Goal: Task Accomplishment & Management: Complete application form

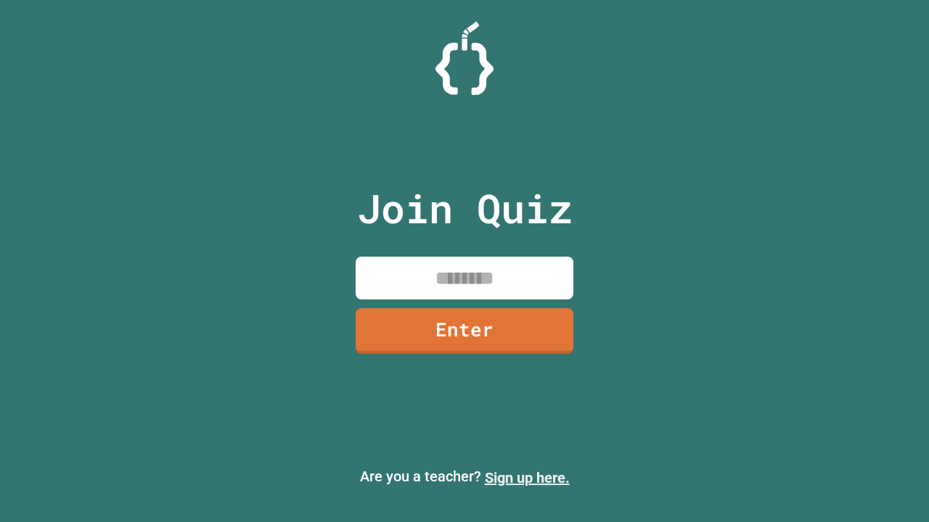
click at [527, 478] on link "Sign up here." at bounding box center [527, 477] width 85 height 17
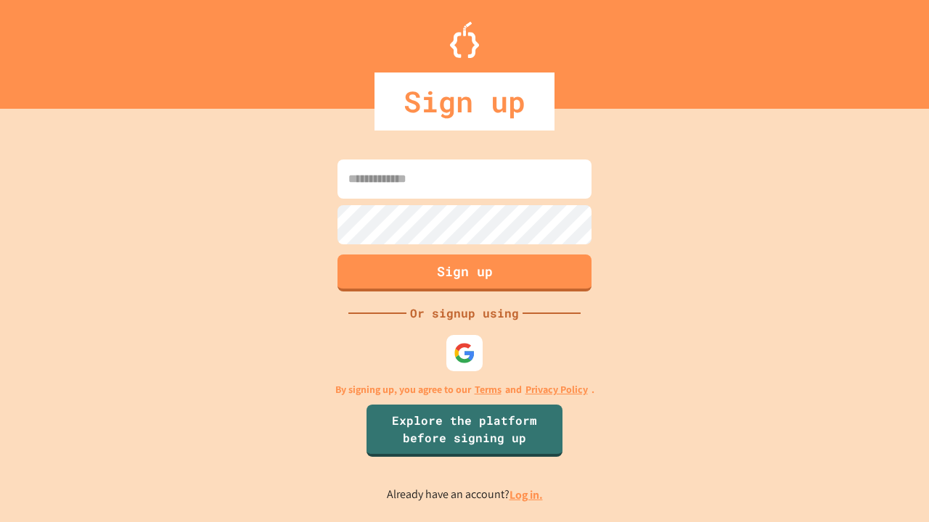
click at [527, 495] on link "Log in." at bounding box center [525, 494] width 33 height 15
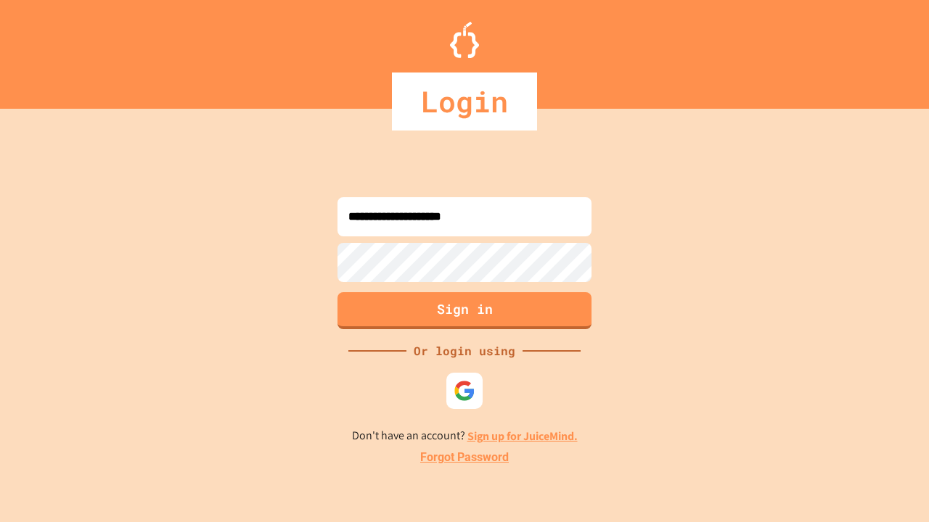
type input "**********"
